Goal: Information Seeking & Learning: Learn about a topic

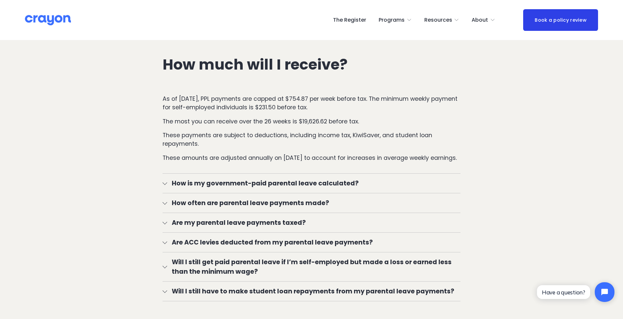
scroll to position [986, 0]
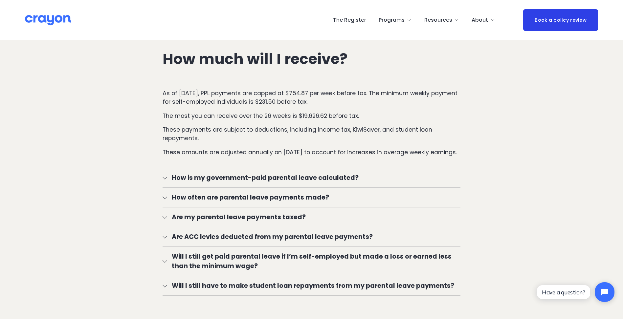
click at [165, 179] on div at bounding box center [165, 177] width 5 height 5
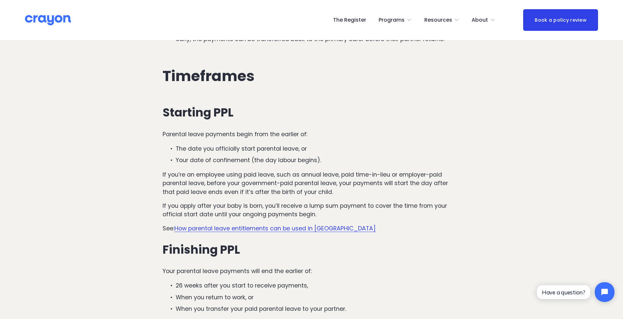
scroll to position [1774, 0]
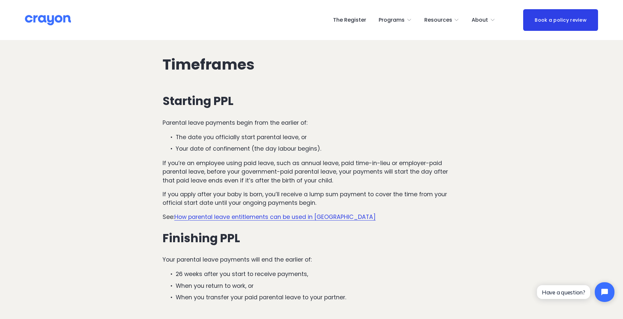
click at [195, 219] on link "How parental leave entitlements can be used in [GEOGRAPHIC_DATA]" at bounding box center [274, 217] width 201 height 8
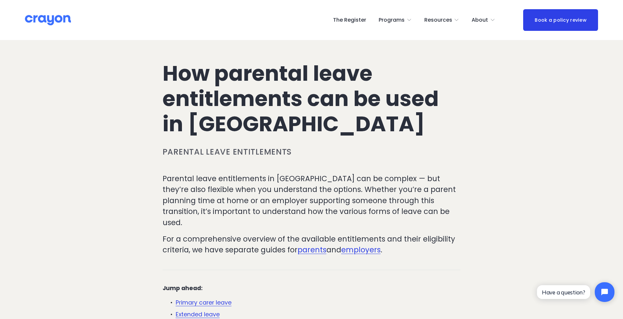
scroll to position [131, 0]
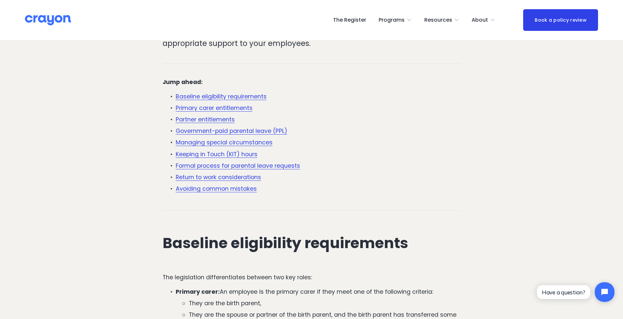
click at [264, 133] on link "Government-paid parental leave (PPL)" at bounding box center [232, 131] width 112 height 8
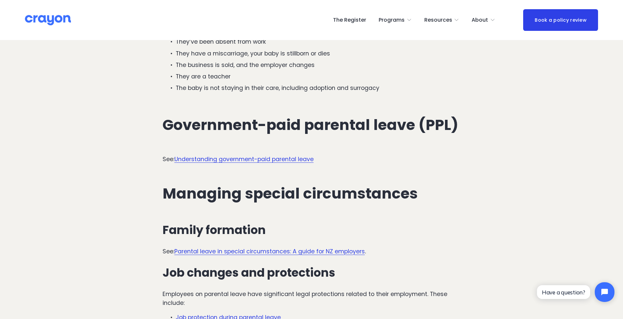
scroll to position [1420, 0]
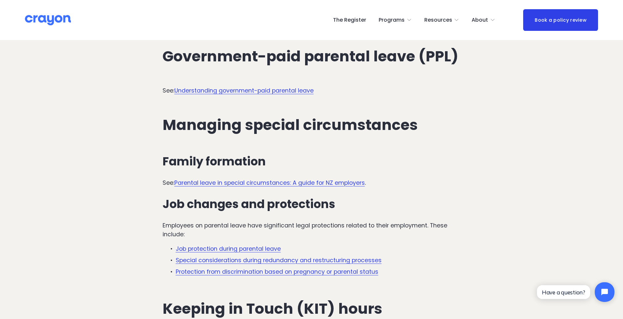
click at [279, 87] on link "Understanding government-paid parental leave" at bounding box center [243, 91] width 139 height 8
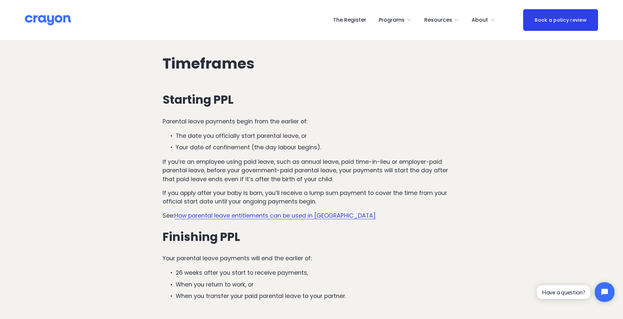
scroll to position [1577, 0]
